Goal: Transaction & Acquisition: Purchase product/service

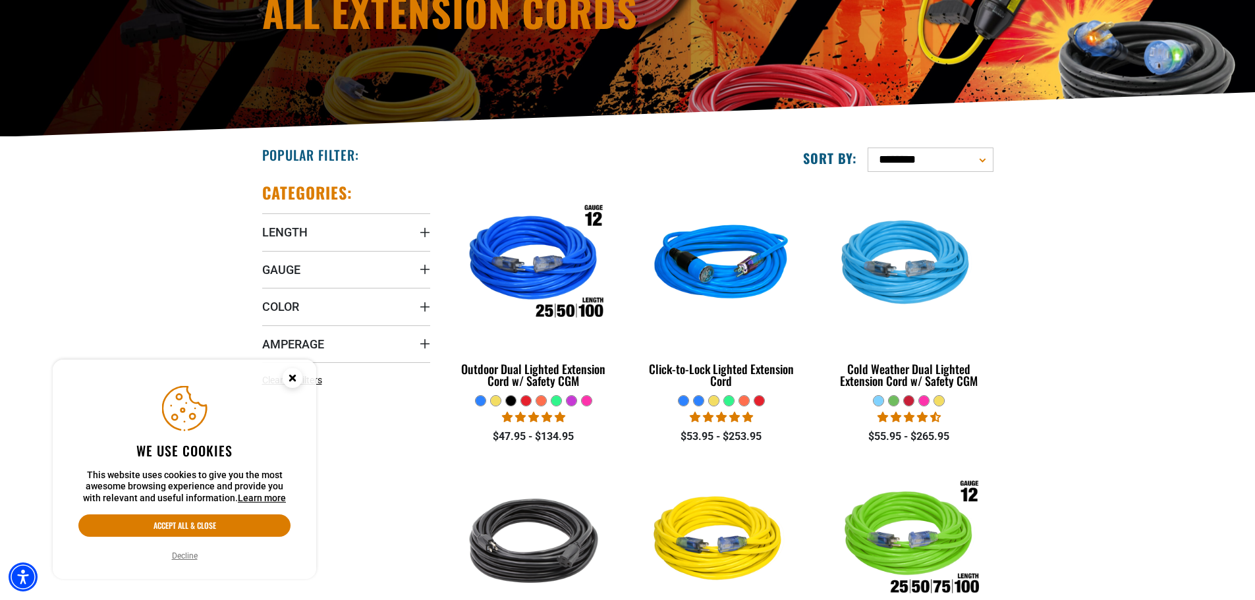
scroll to position [198, 0]
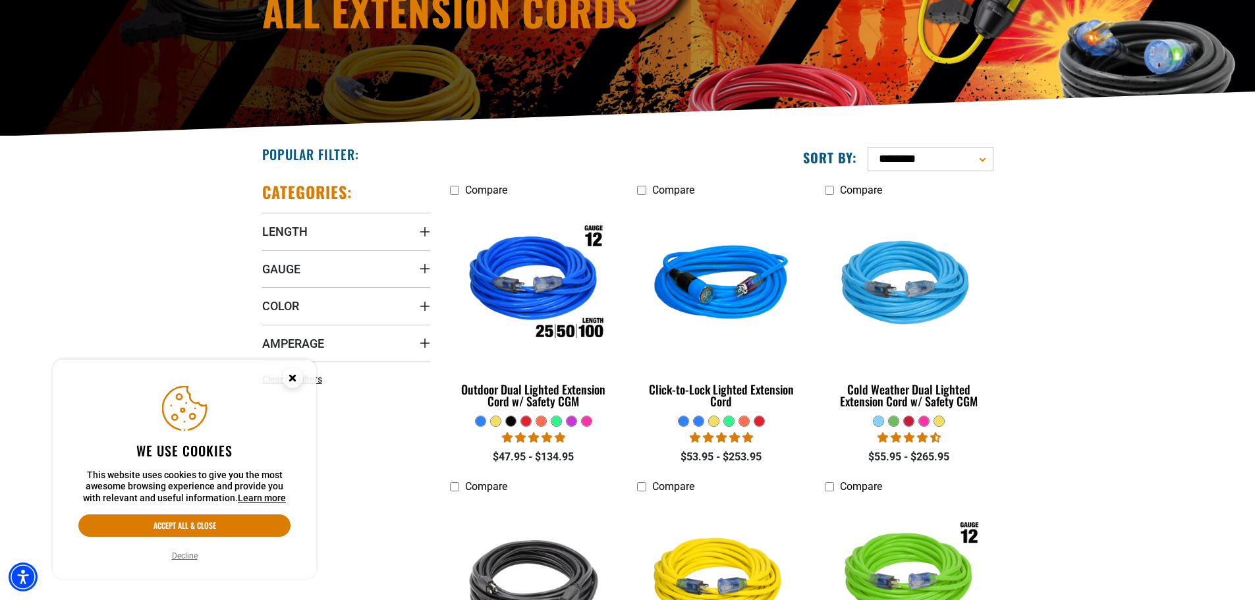
click at [292, 378] on icon "Close this option" at bounding box center [292, 378] width 5 height 5
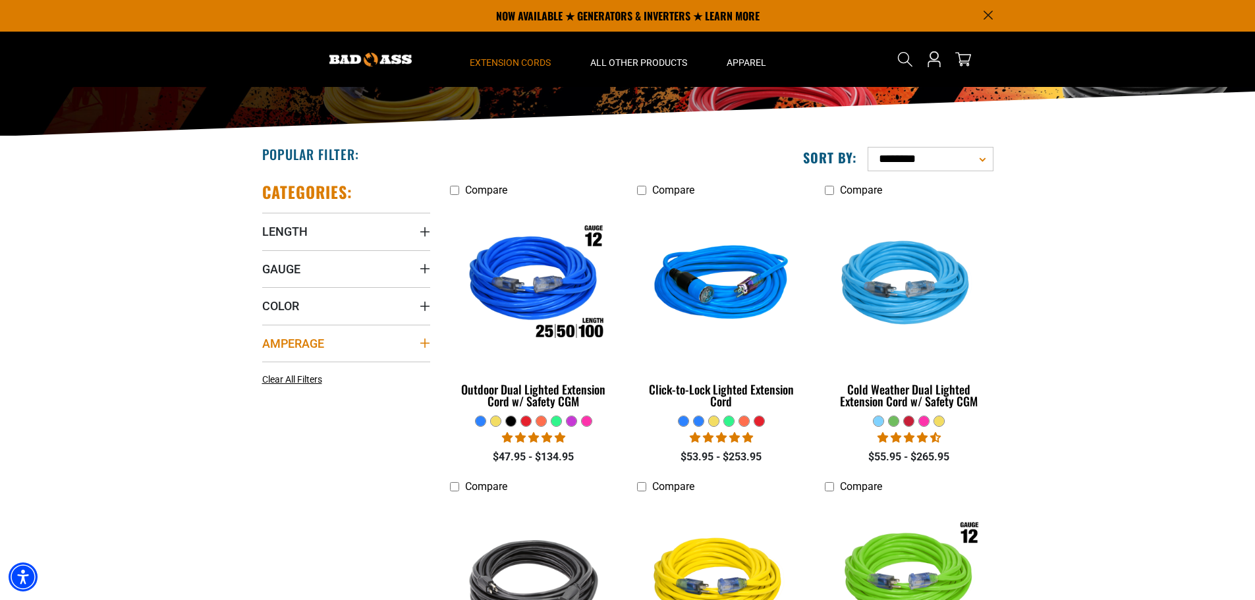
click at [427, 344] on icon "Amperage" at bounding box center [424, 343] width 9 height 9
click at [271, 392] on icon at bounding box center [267, 392] width 11 height 17
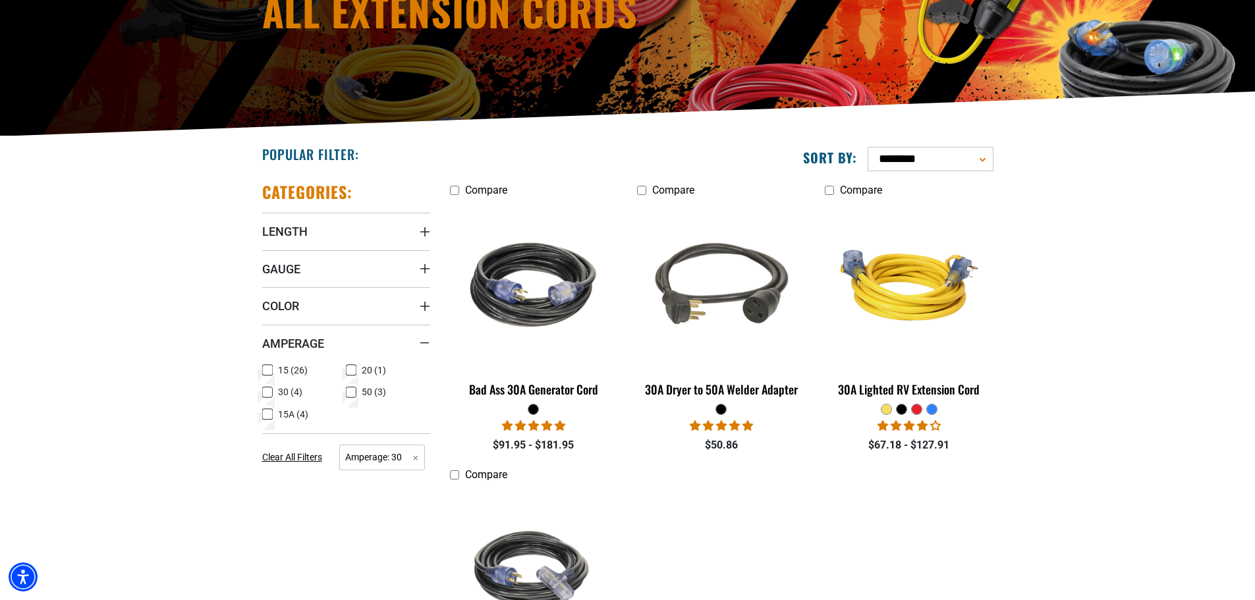
scroll to position [264, 0]
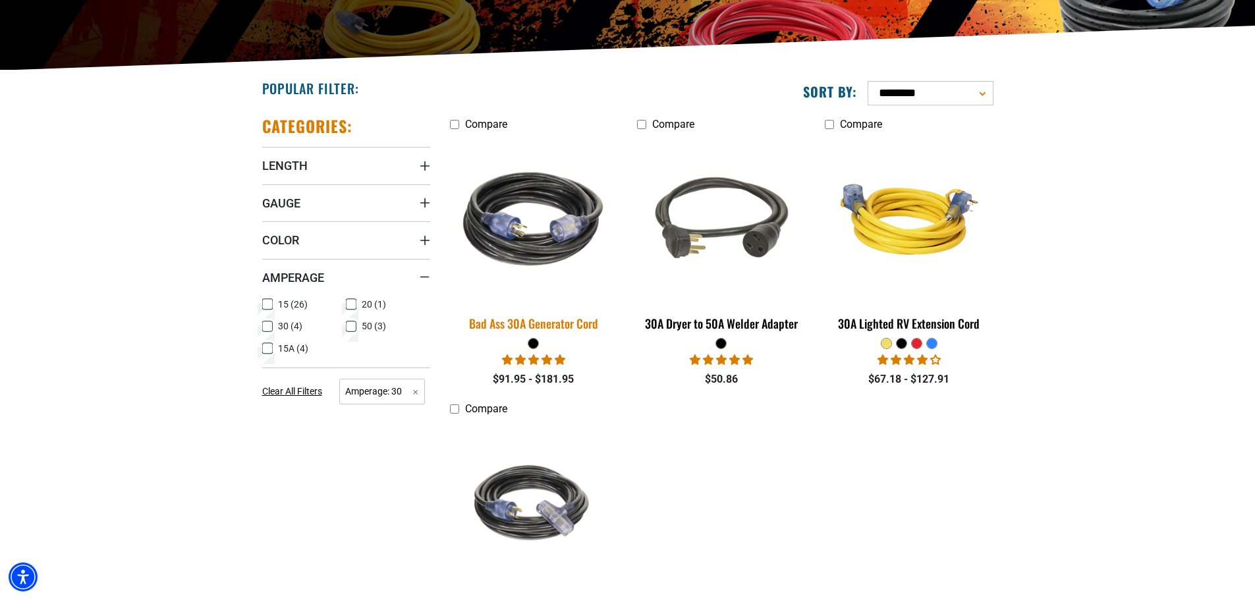
click at [536, 242] on img at bounding box center [534, 219] width 185 height 169
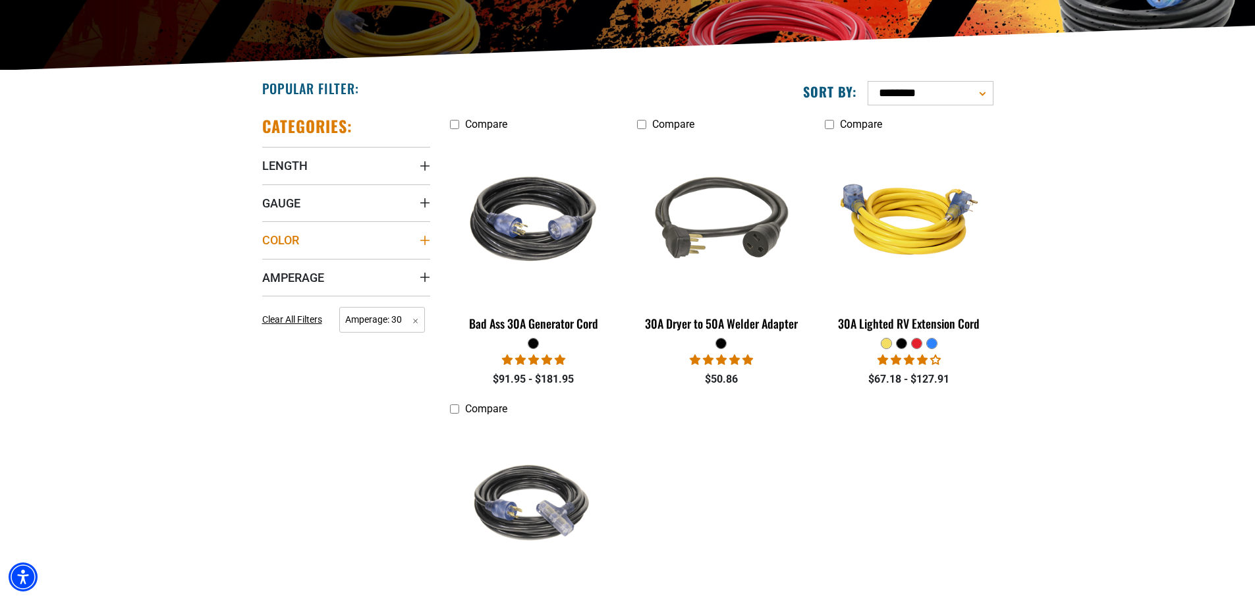
click at [426, 243] on icon "Color" at bounding box center [425, 240] width 11 height 11
click at [268, 292] on icon at bounding box center [267, 289] width 11 height 17
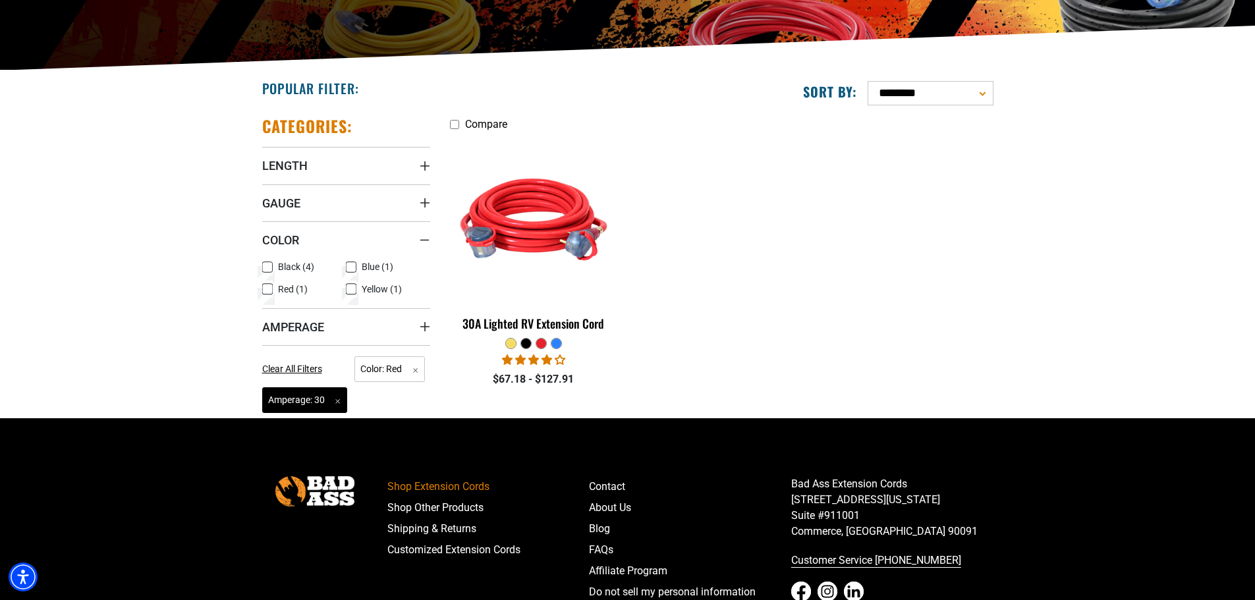
click at [337, 401] on span "Amperage: 30 Remove filter" at bounding box center [305, 401] width 86 height 26
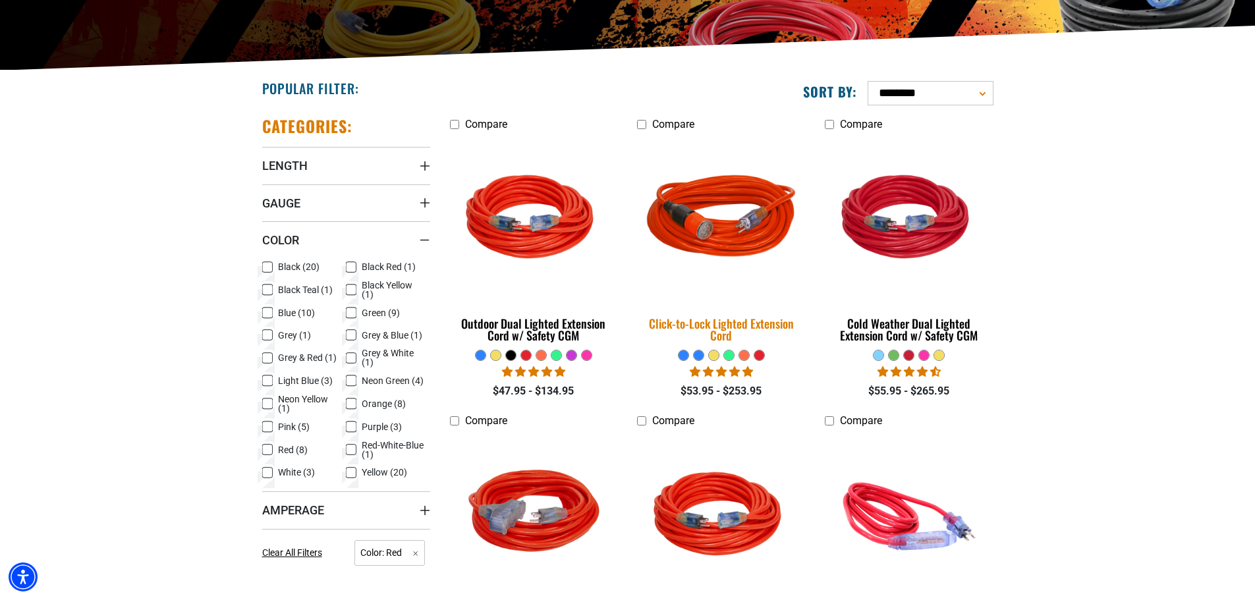
click at [727, 219] on img at bounding box center [721, 219] width 185 height 169
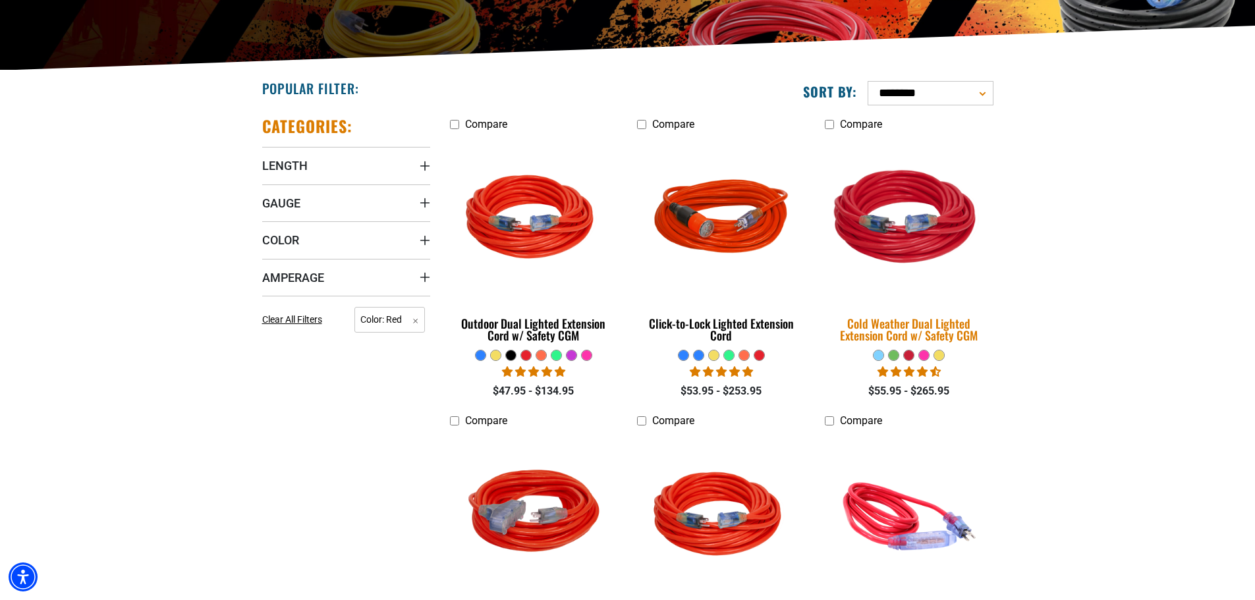
click at [920, 217] on img at bounding box center [909, 219] width 185 height 169
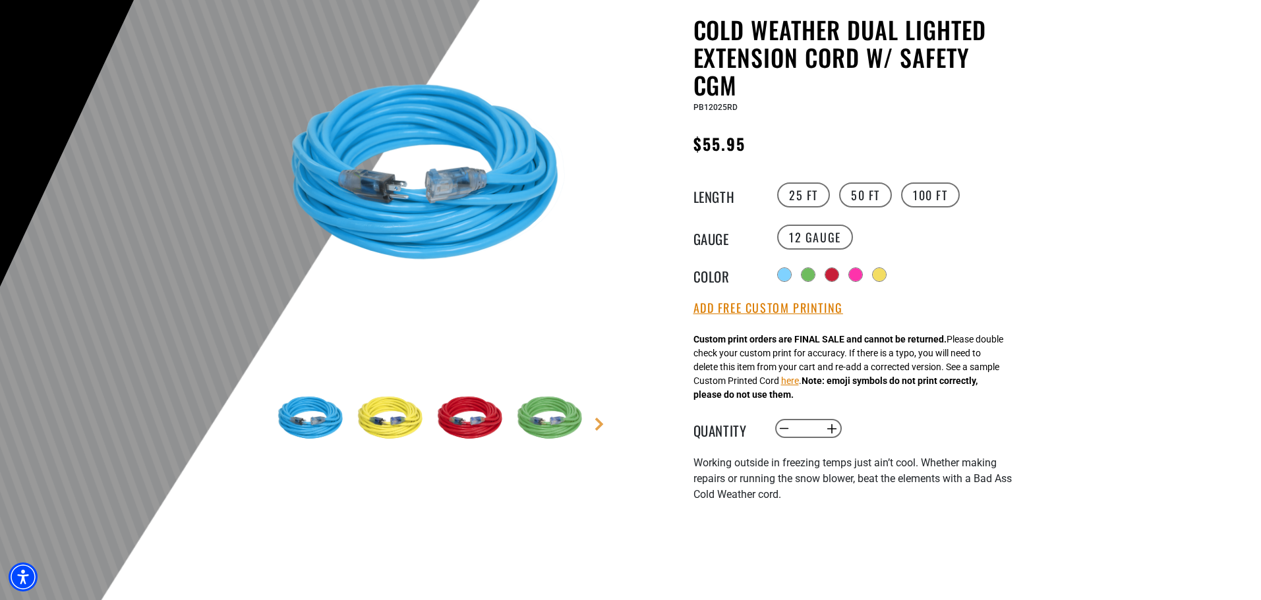
scroll to position [132, 0]
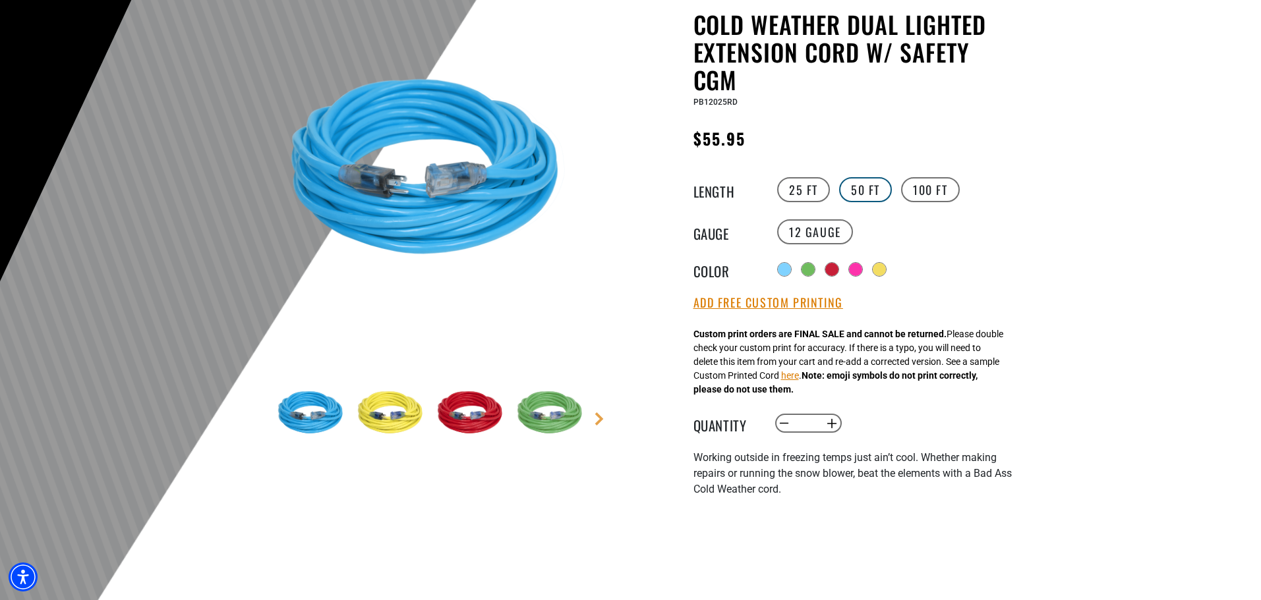
click at [869, 185] on label "50 FT" at bounding box center [865, 189] width 53 height 25
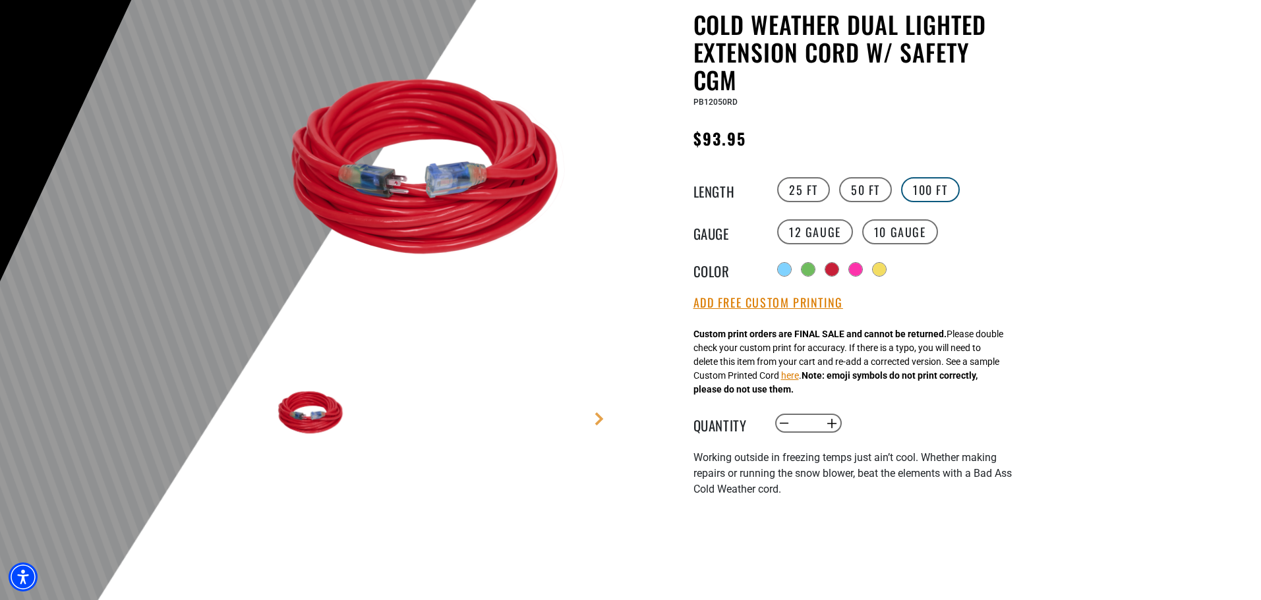
click at [951, 185] on label "100 FT" at bounding box center [930, 189] width 59 height 25
click at [863, 272] on div at bounding box center [856, 270] width 13 height 13
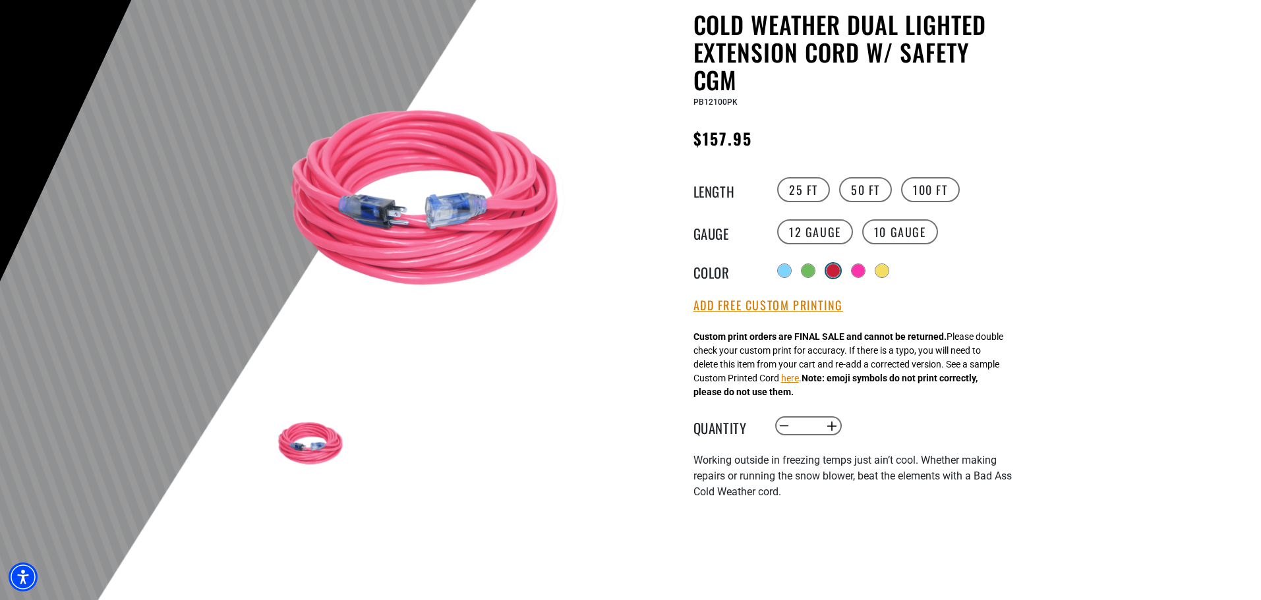
click at [836, 275] on div at bounding box center [832, 270] width 13 height 13
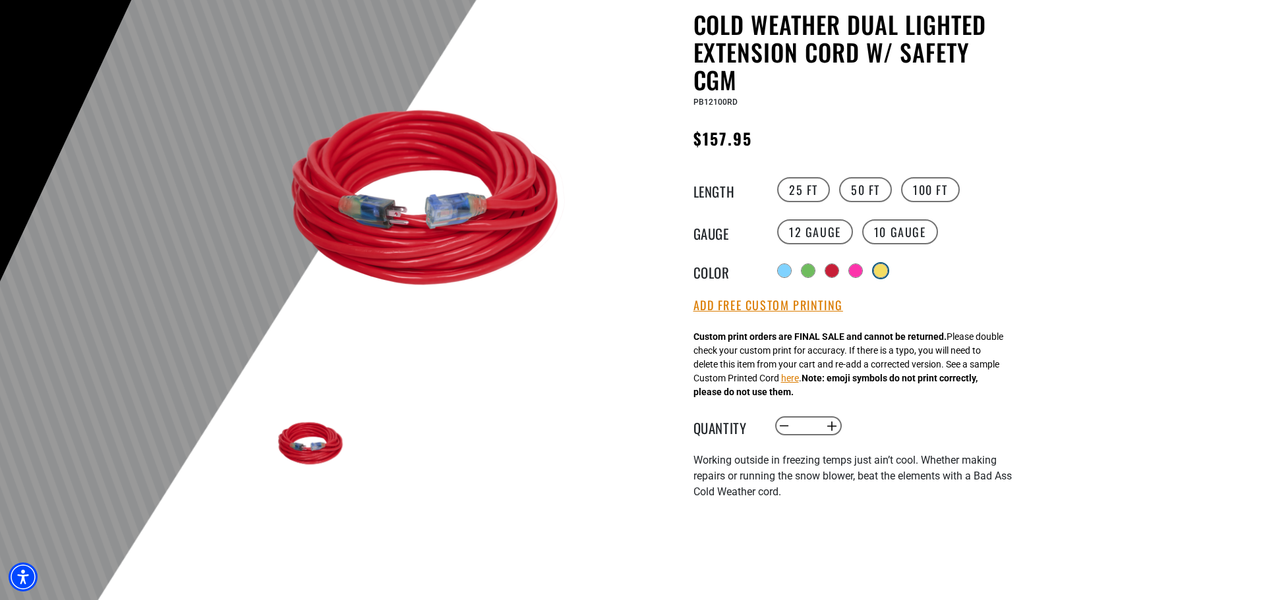
click at [881, 273] on div at bounding box center [880, 270] width 13 height 13
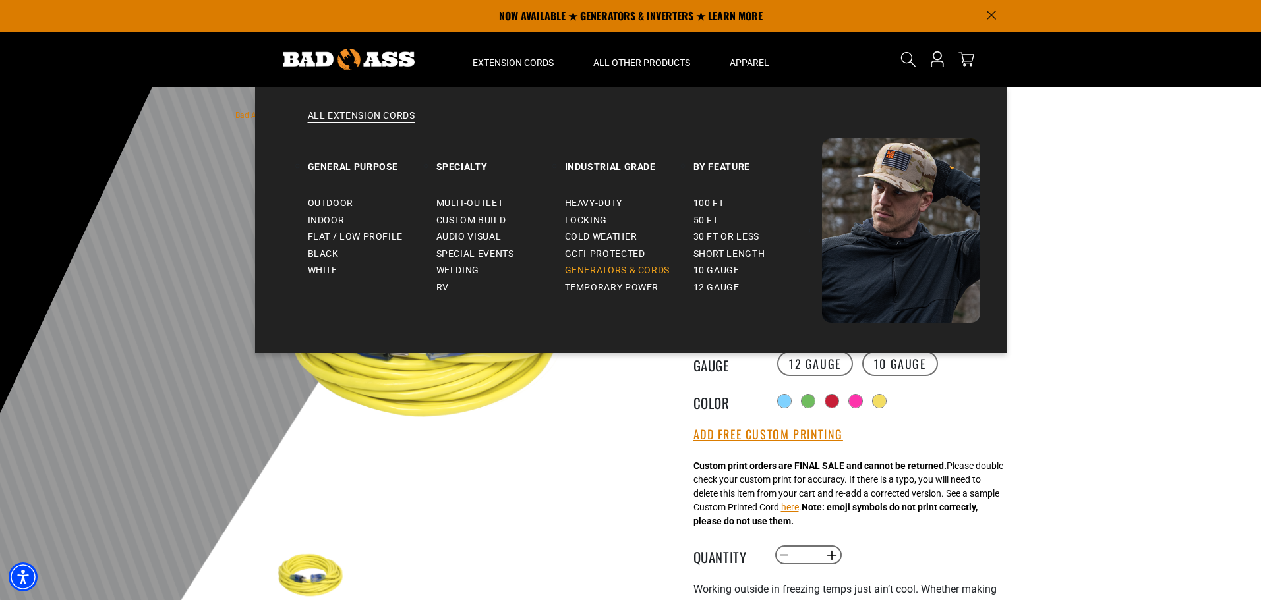
click at [593, 276] on span "Generators & Cords" at bounding box center [617, 271] width 105 height 12
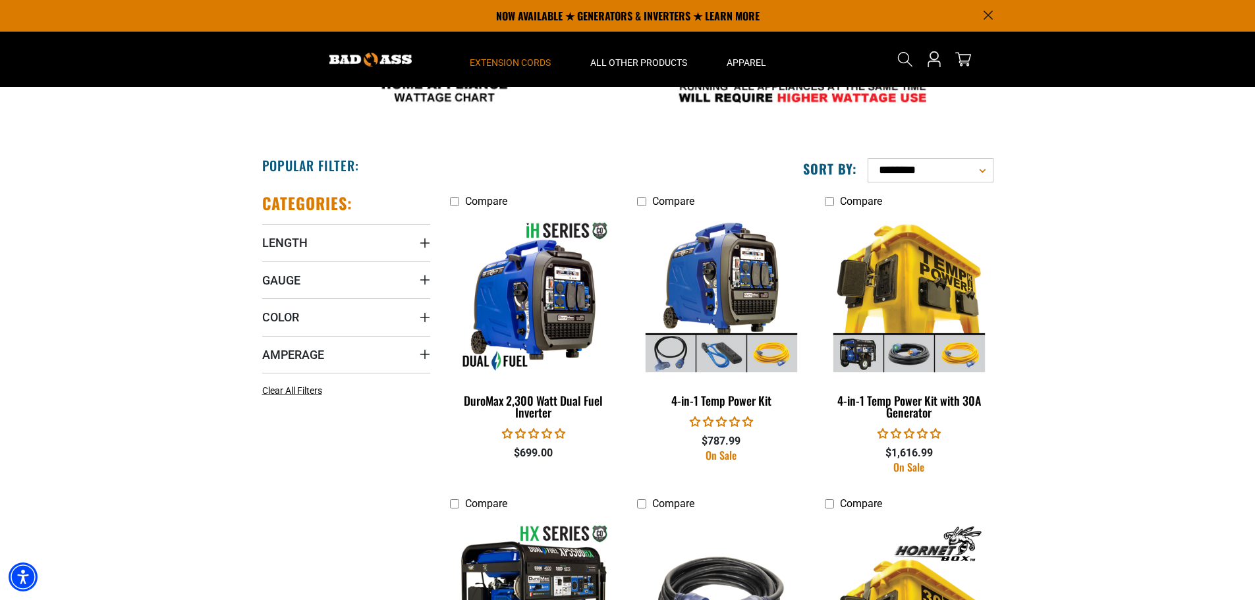
scroll to position [198, 0]
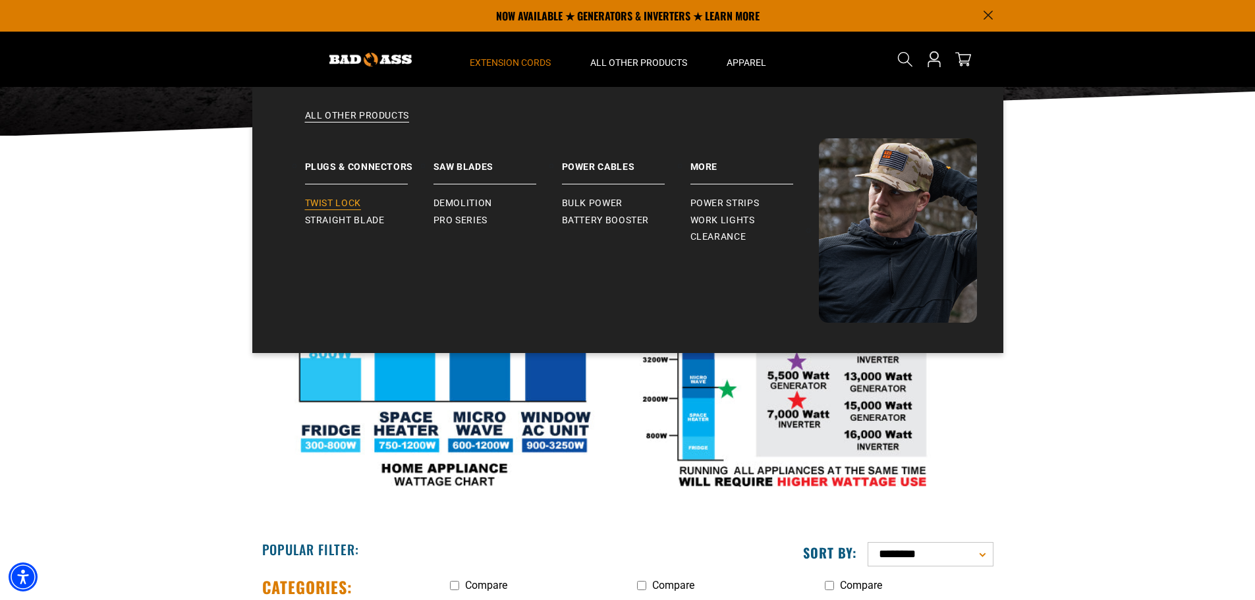
click at [347, 197] on link "Twist Lock" at bounding box center [369, 203] width 129 height 17
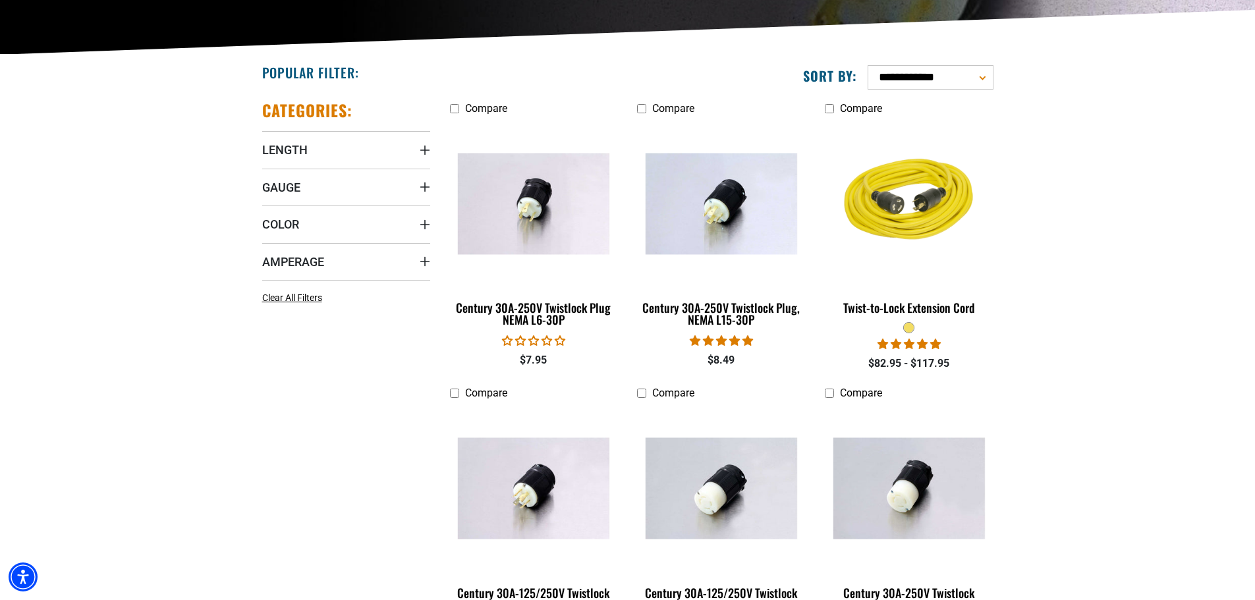
scroll to position [395, 0]
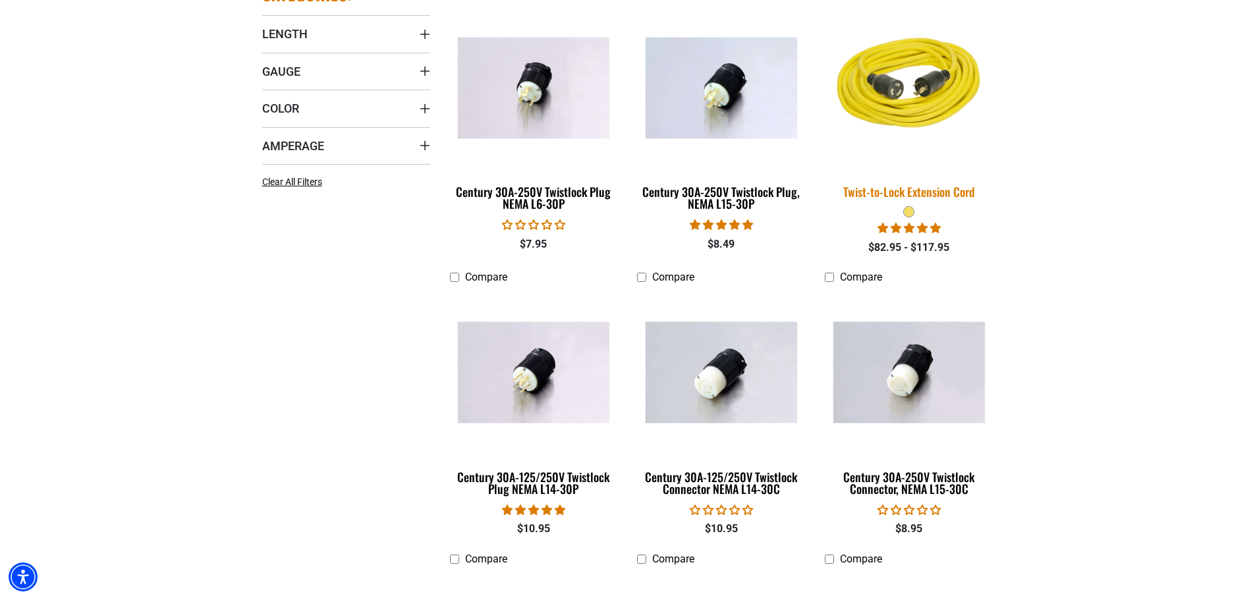
click at [908, 88] on img at bounding box center [909, 87] width 185 height 169
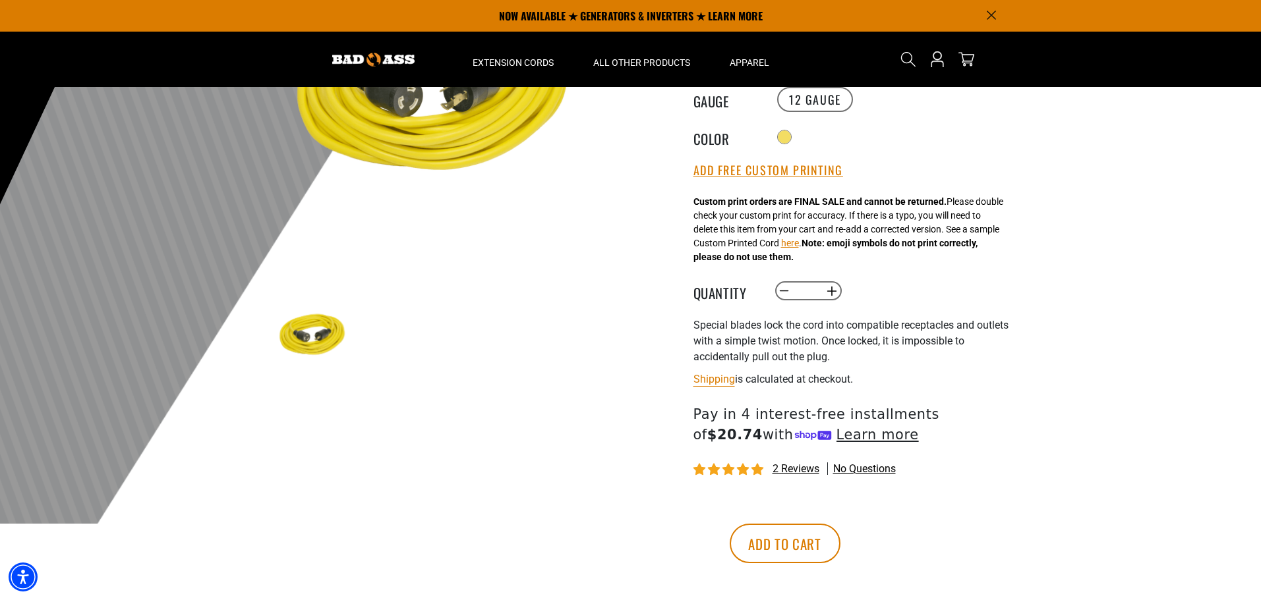
scroll to position [198, 0]
